Goal: Information Seeking & Learning: Understand process/instructions

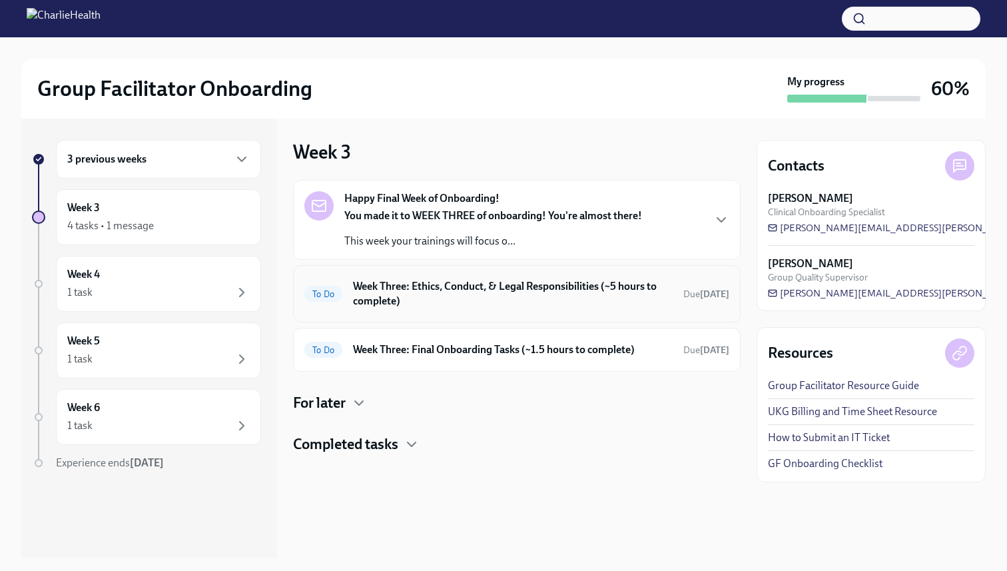
click at [603, 295] on h6 "Week Three: Ethics, Conduct, & Legal Responsibilities (~5 hours to complete)" at bounding box center [513, 293] width 320 height 29
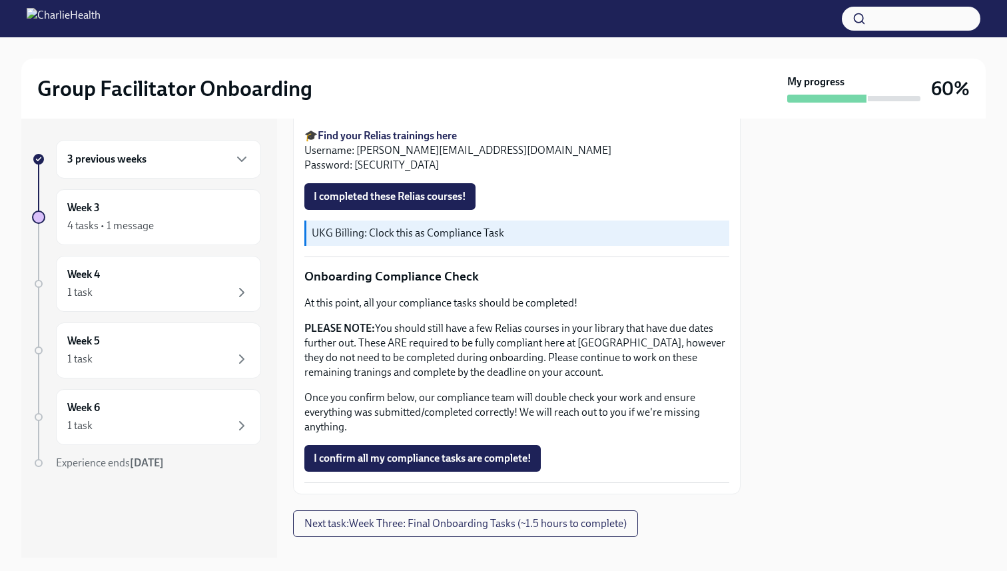
scroll to position [697, 0]
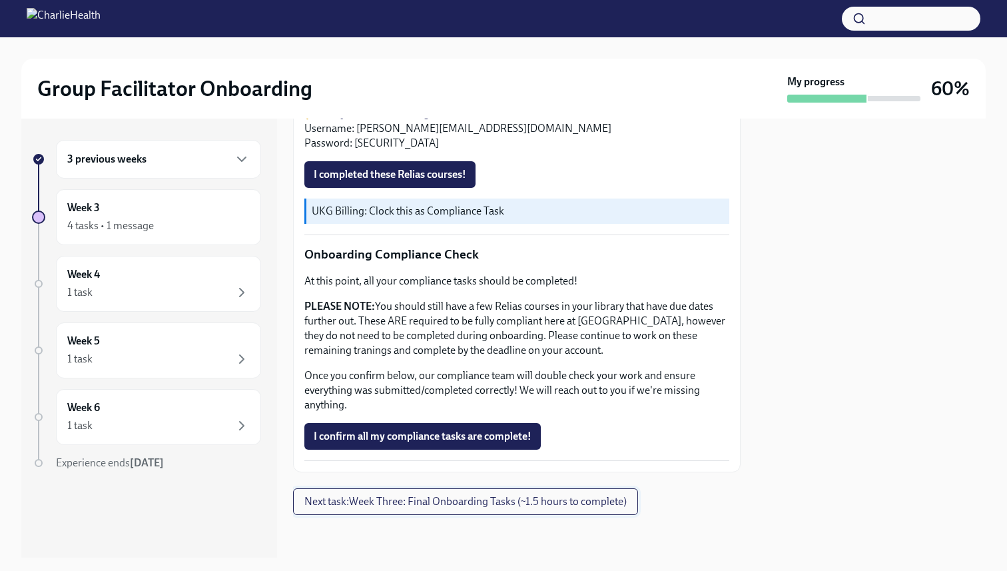
click at [536, 498] on span "Next task : Week Three: Final Onboarding Tasks (~1.5 hours to complete)" at bounding box center [465, 501] width 322 height 13
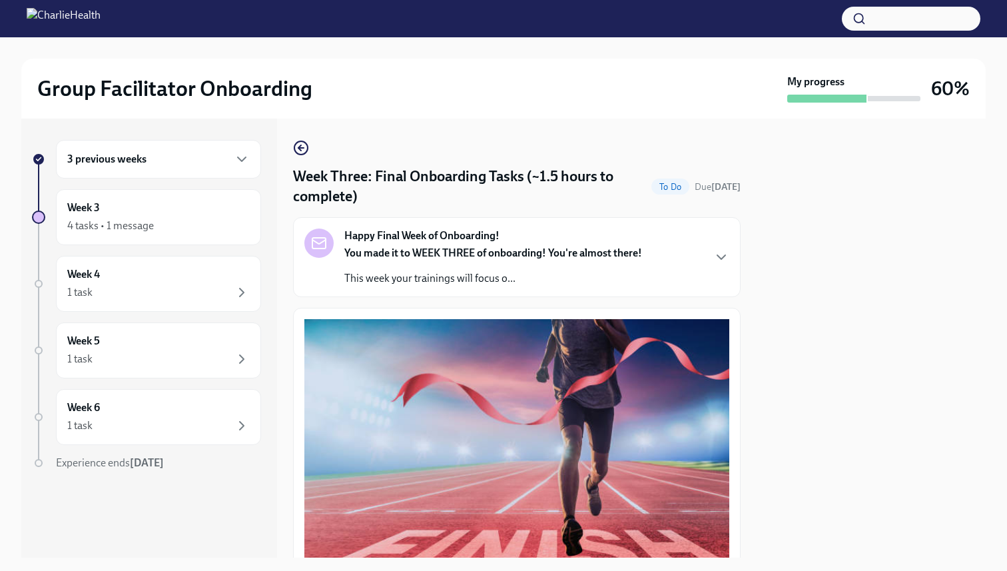
click at [507, 258] on strong "You made it to WEEK THREE of onboarding! You're almost there!" at bounding box center [493, 252] width 298 height 13
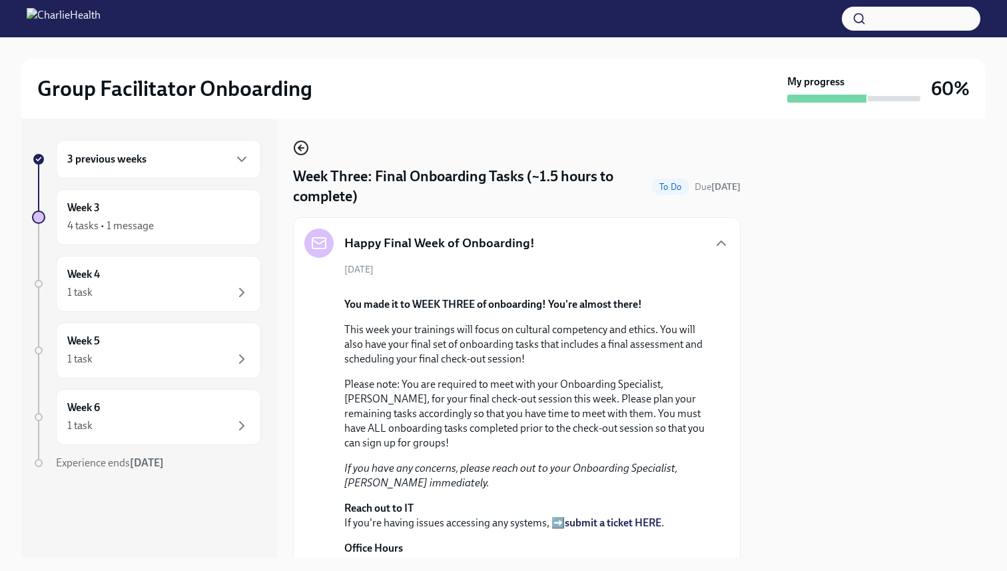
click at [294, 144] on icon "button" at bounding box center [301, 148] width 16 height 16
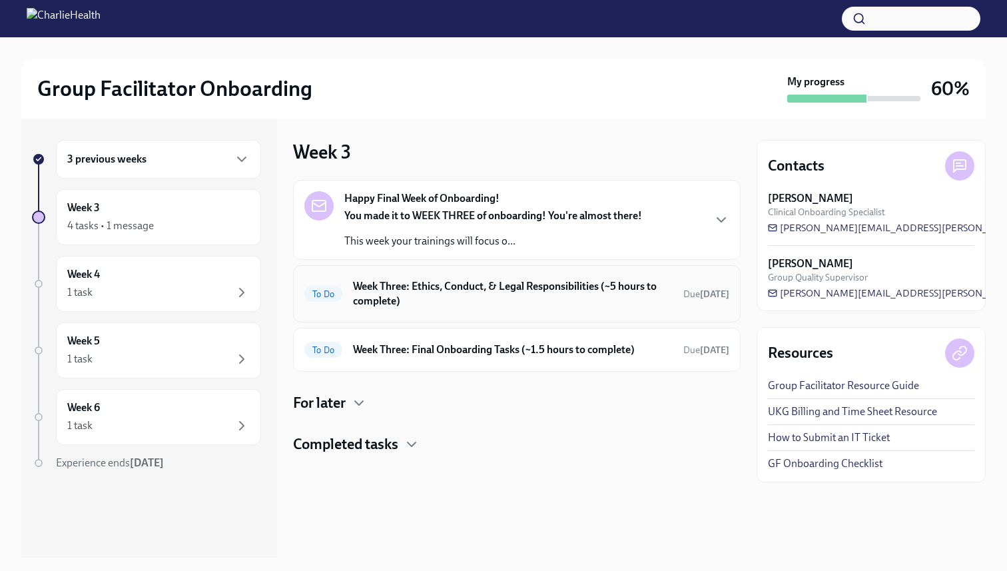
click at [462, 302] on h6 "Week Three: Ethics, Conduct, & Legal Responsibilities (~5 hours to complete)" at bounding box center [513, 293] width 320 height 29
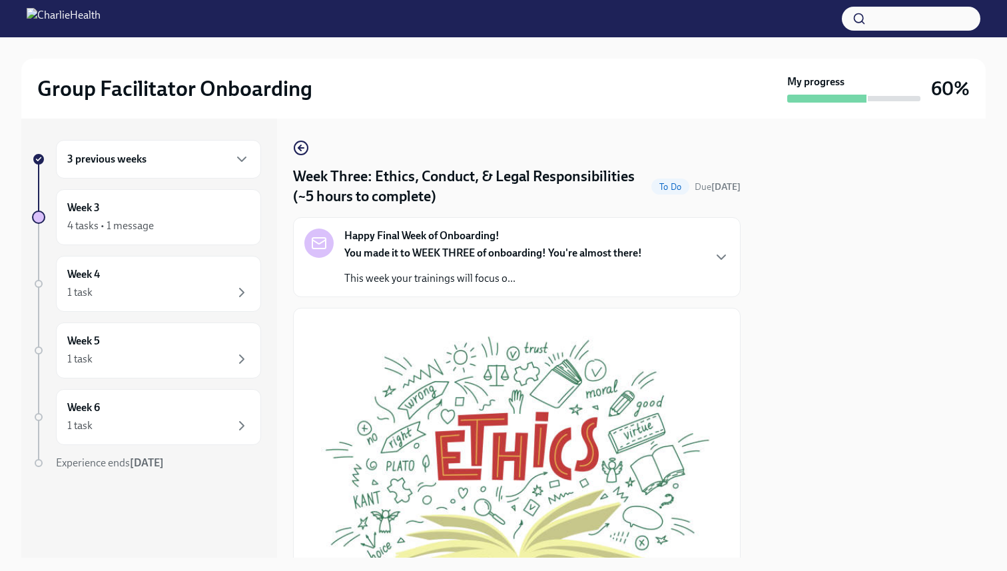
click at [504, 259] on strong "You made it to WEEK THREE of onboarding! You're almost there!" at bounding box center [493, 252] width 298 height 13
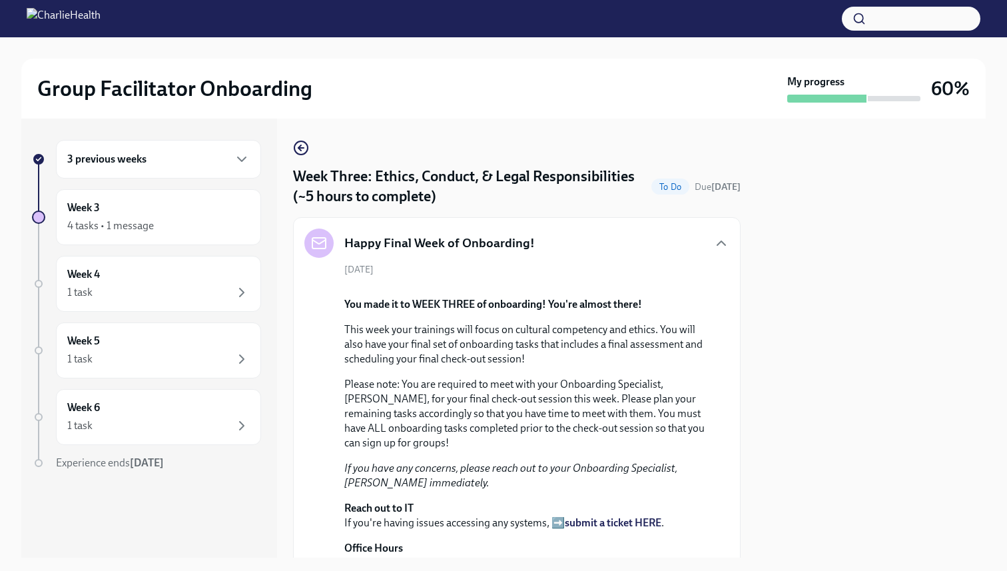
click at [131, 163] on h6 "3 previous weeks" at bounding box center [106, 159] width 79 height 15
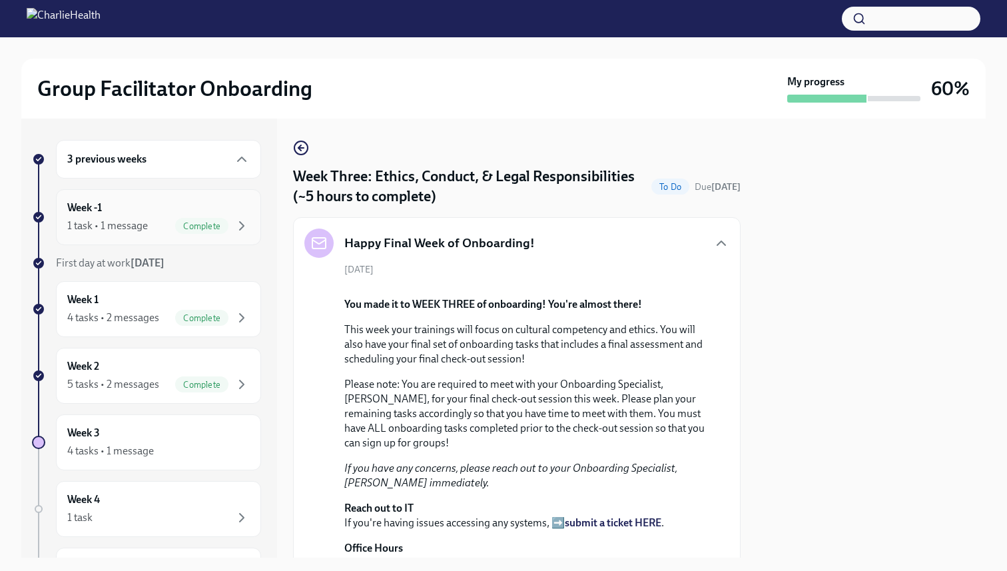
click at [137, 208] on div "Week -1 1 task • 1 message Complete" at bounding box center [158, 216] width 183 height 33
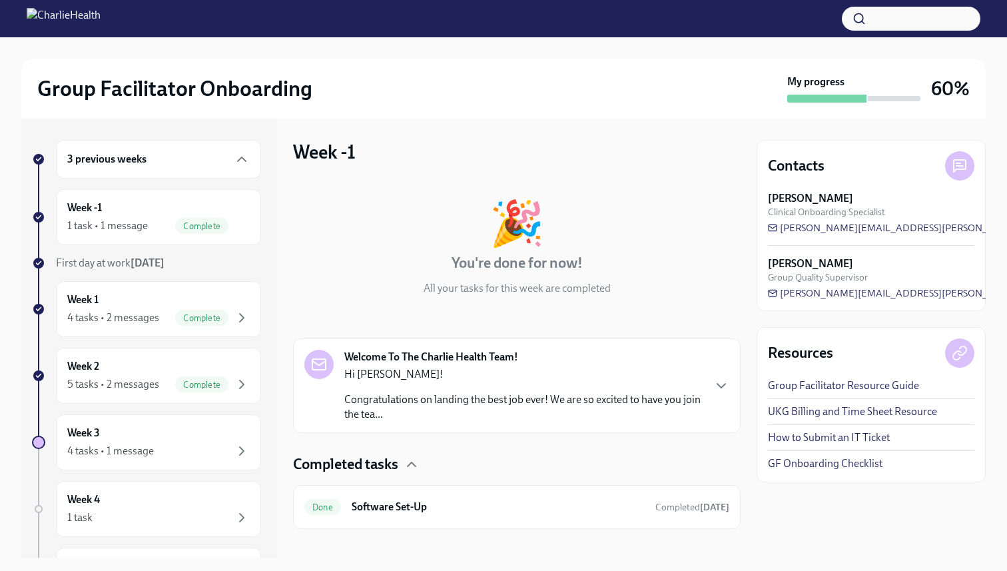
scroll to position [14, 0]
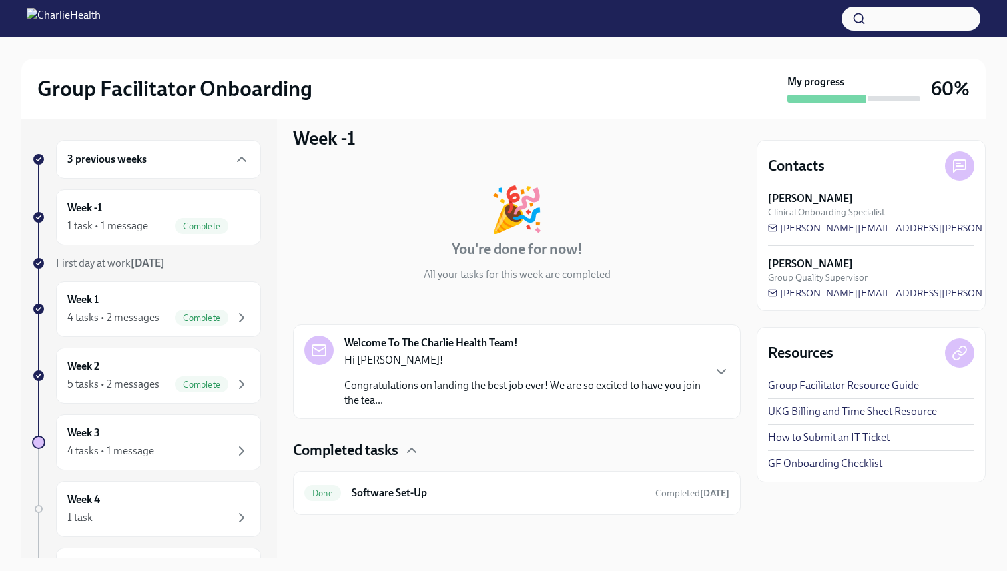
click at [499, 360] on p "Hi [PERSON_NAME]!" at bounding box center [523, 360] width 358 height 15
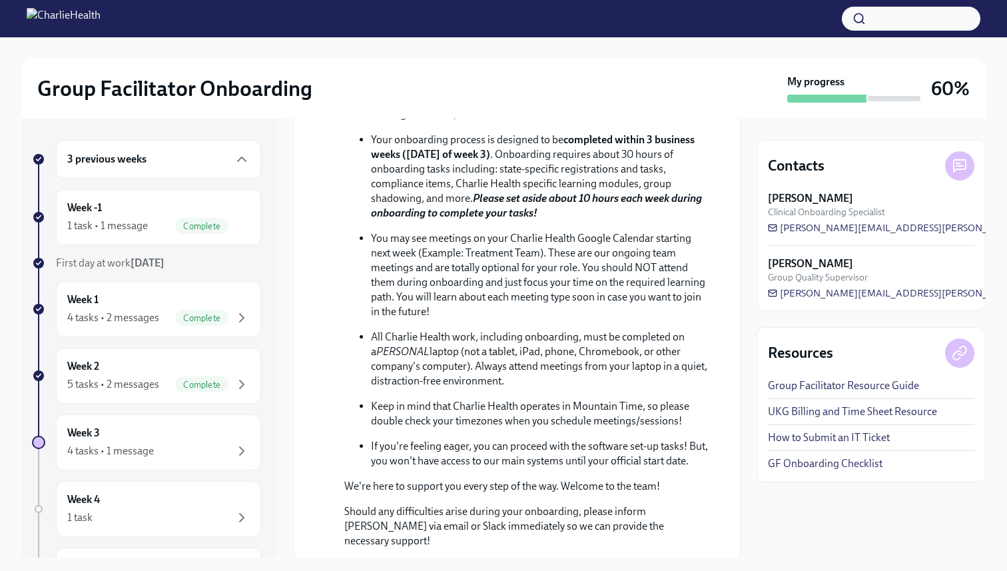
scroll to position [476, 0]
